Goal: Task Accomplishment & Management: Use online tool/utility

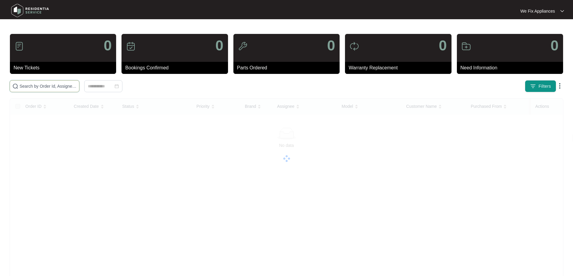
click at [45, 86] on input "text" at bounding box center [48, 86] width 57 height 7
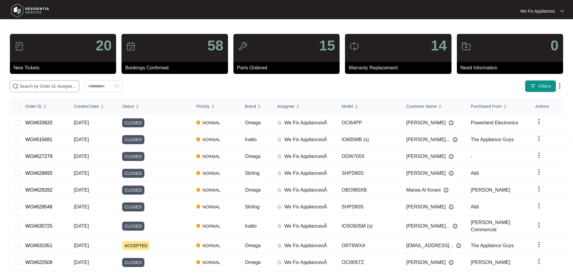
paste input "635747"
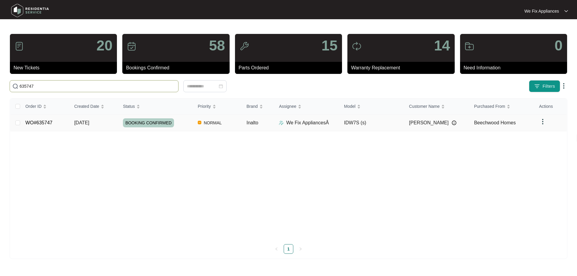
type input "635747"
click at [150, 124] on span "BOOKING CONFIRMED" at bounding box center [148, 122] width 51 height 9
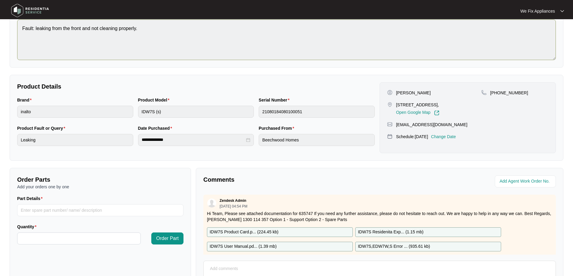
scroll to position [90, 0]
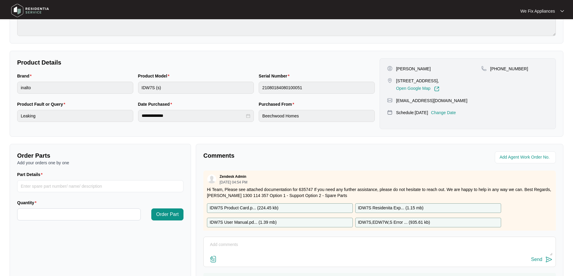
click at [396, 205] on p "IDW7S Residenita Exp... ( 1.15 mb )" at bounding box center [391, 208] width 66 height 7
click at [102, 186] on input "Part Details" at bounding box center [100, 186] width 166 height 12
paste input "SP12337"
type input "SP12337 wash pump"
type input "*"
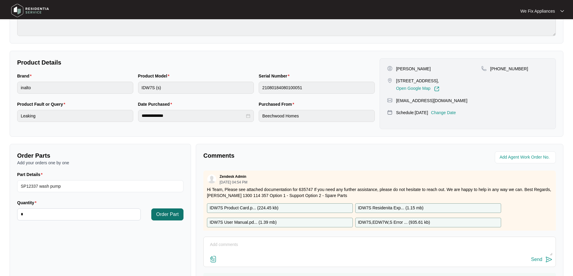
click at [167, 215] on span "Order Part" at bounding box center [167, 214] width 23 height 7
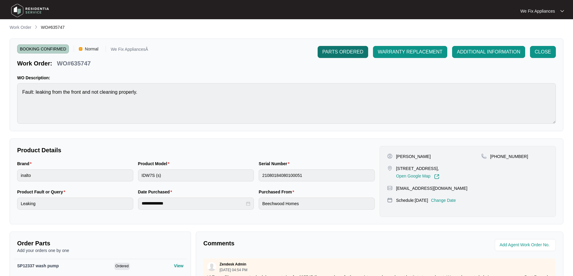
scroll to position [0, 0]
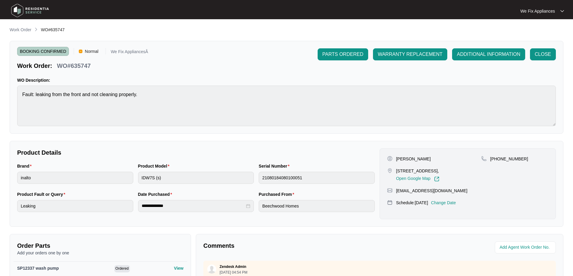
click at [330, 47] on div "BOOKING CONFIRMED Normal We Fix AppliancesÂ Work Order: WO#635747 PARTS ORDERED…" at bounding box center [287, 87] width 554 height 93
click at [327, 56] on span "PARTS ORDERED" at bounding box center [342, 54] width 41 height 7
click at [26, 10] on img at bounding box center [30, 11] width 42 height 18
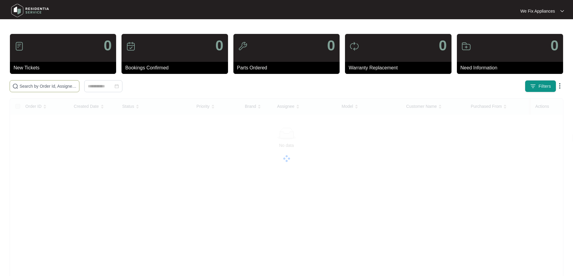
click at [46, 82] on span at bounding box center [45, 86] width 70 height 12
click at [45, 84] on input "text" at bounding box center [48, 86] width 57 height 7
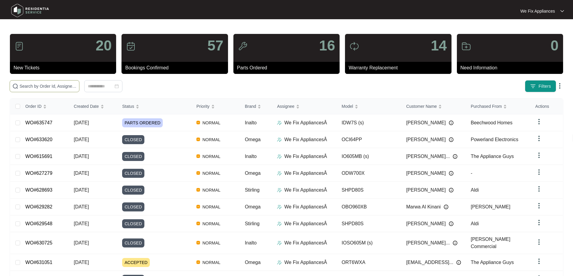
paste input "633770"
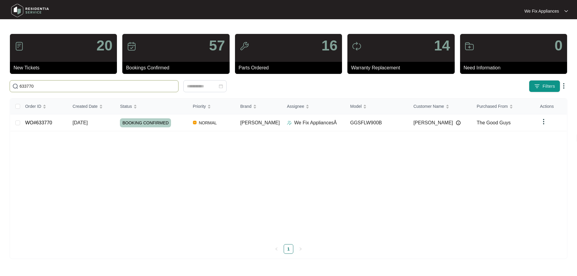
type input "633770"
click at [140, 121] on span "BOOKING CONFIRMED" at bounding box center [145, 122] width 51 height 9
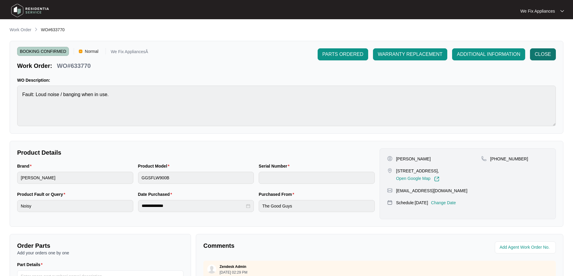
click at [541, 55] on span "CLOSE" at bounding box center [543, 54] width 16 height 7
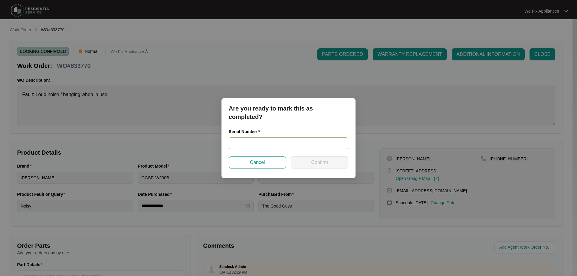
click at [257, 139] on input "text" at bounding box center [289, 143] width 120 height 12
paste input "540K944470138185K00039"
type input "540K944470138185K00039"
click at [318, 167] on button "Confirm" at bounding box center [319, 163] width 57 height 12
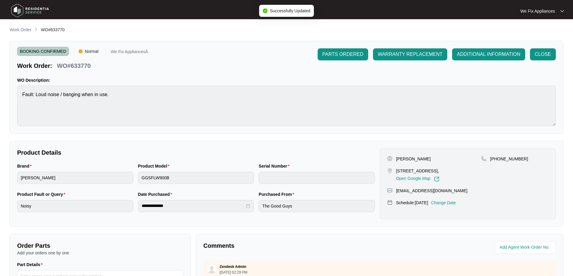
type input "540K944470138185K00039"
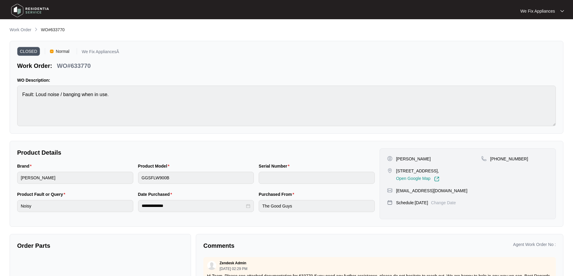
click at [16, 9] on img at bounding box center [30, 11] width 42 height 18
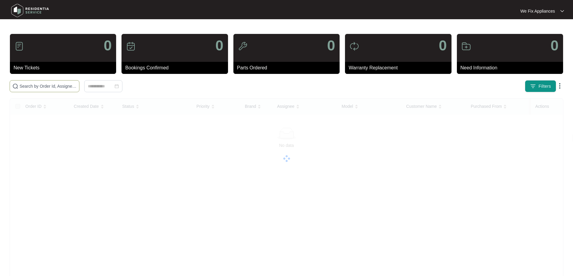
click at [48, 87] on input "text" at bounding box center [48, 86] width 57 height 7
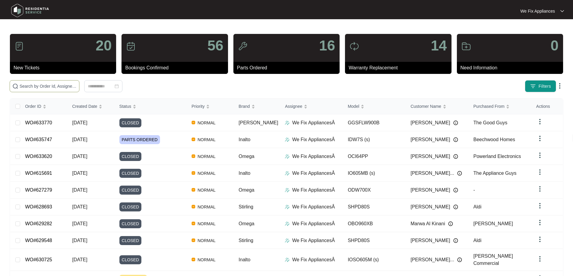
paste input "638053"
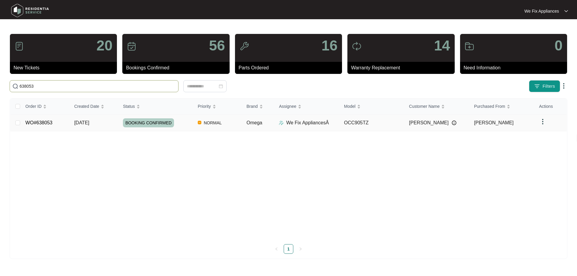
type input "638053"
click at [144, 122] on span "BOOKING CONFIRMED" at bounding box center [148, 122] width 51 height 9
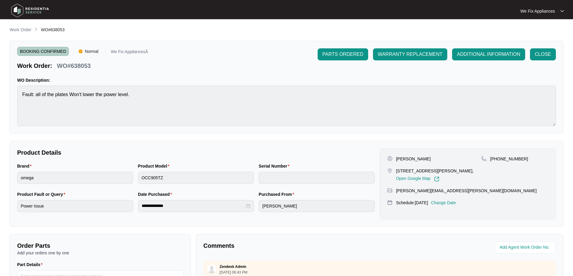
click at [32, 12] on img at bounding box center [30, 11] width 42 height 18
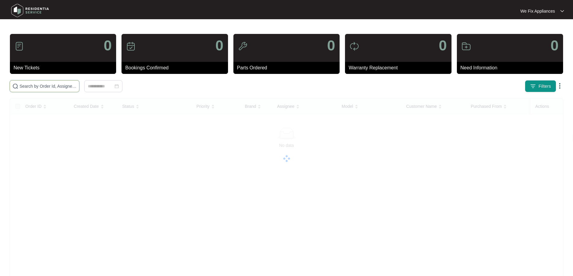
click at [51, 87] on input "text" at bounding box center [48, 86] width 57 height 7
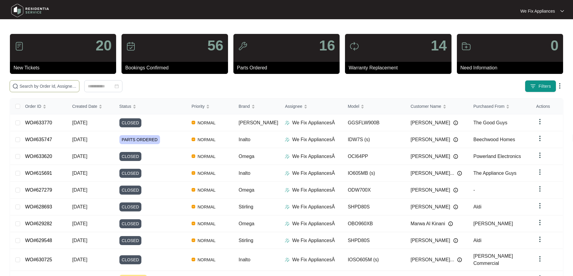
paste input "636525"
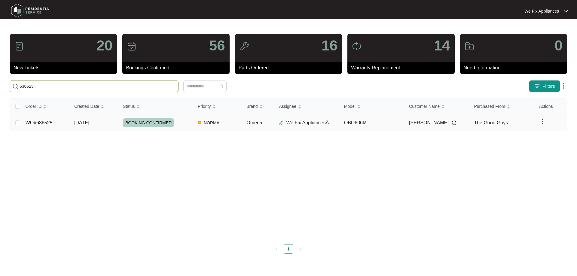
type input "636525"
click at [152, 121] on td "BOOKING CONFIRMED" at bounding box center [155, 123] width 75 height 17
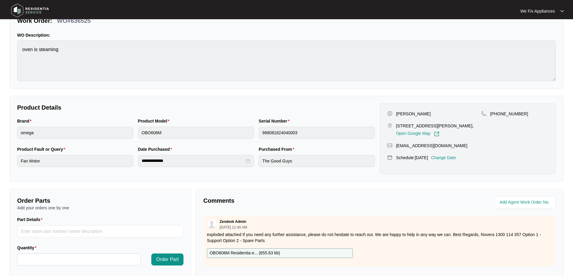
scroll to position [120, 0]
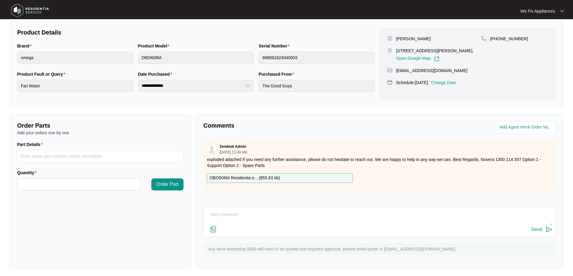
click at [268, 178] on p "OBO606M Residentia e... ( 655.63 kb )" at bounding box center [245, 178] width 70 height 7
click at [51, 157] on input "Part Details" at bounding box center [100, 156] width 166 height 12
paste input "SP20505"
type input "SP20505 cooling fan"
type input "*"
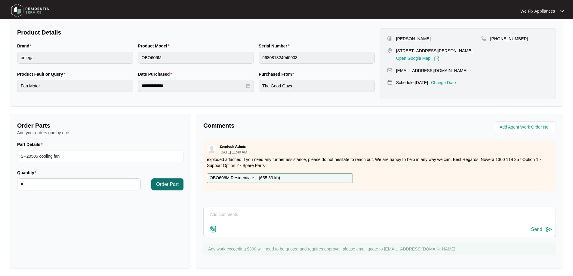
click at [166, 186] on span "Order Part" at bounding box center [167, 184] width 23 height 7
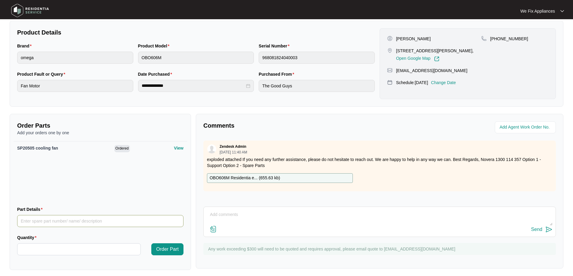
click at [77, 222] on input "Part Details" at bounding box center [100, 221] width 166 height 12
paste input "SP20504"
type input "SP20504 limiter"
click at [37, 246] on input "Quantity" at bounding box center [78, 249] width 123 height 11
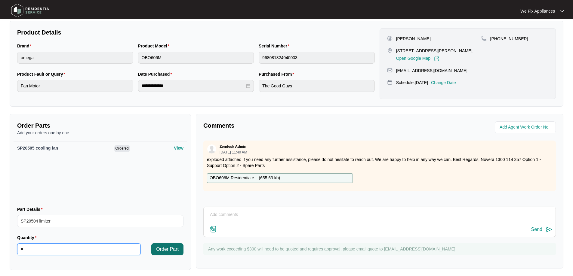
type input "*"
click at [170, 249] on span "Order Part" at bounding box center [167, 249] width 23 height 7
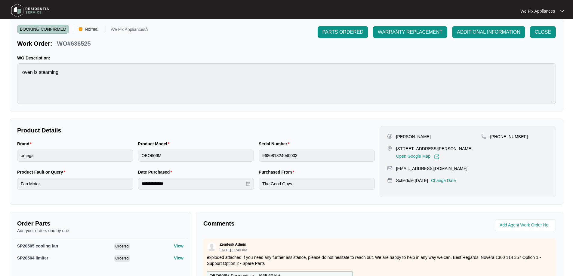
scroll to position [0, 0]
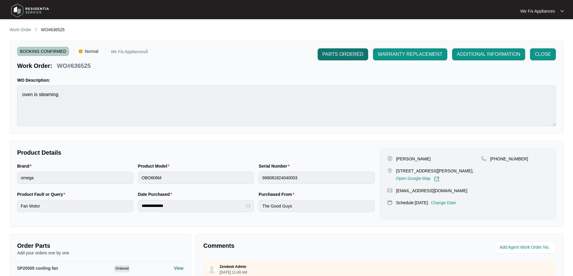
click at [337, 52] on span "PARTS ORDERED" at bounding box center [342, 54] width 41 height 7
